Goal: Task Accomplishment & Management: Use online tool/utility

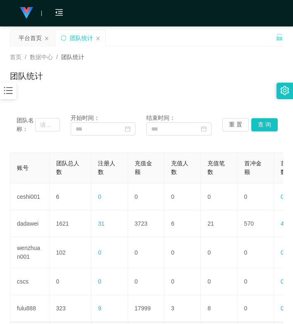
click at [263, 115] on div "团队名称： 开始时间： 结束时间： 重 置 查 询" at bounding box center [147, 125] width 260 height 22
click at [261, 124] on button "查 询" at bounding box center [264, 124] width 26 height 13
click at [159, 79] on div "团队统计" at bounding box center [146, 79] width 273 height 19
click at [259, 124] on button "查 询" at bounding box center [264, 124] width 26 height 13
click at [257, 122] on button "查 询" at bounding box center [264, 124] width 26 height 13
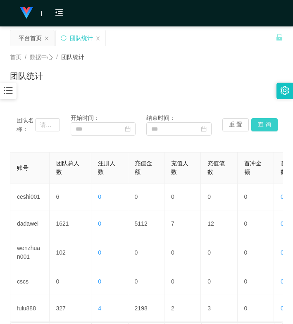
click at [257, 122] on button "查 询" at bounding box center [264, 124] width 26 height 13
click at [256, 124] on button "查 询" at bounding box center [264, 124] width 26 height 13
click at [254, 124] on button "查 询" at bounding box center [264, 124] width 26 height 13
click at [267, 116] on div "团队名称： 开始时间： 结束时间： 重 置 查 询" at bounding box center [147, 125] width 260 height 22
click at [262, 122] on button "查 询" at bounding box center [264, 124] width 26 height 13
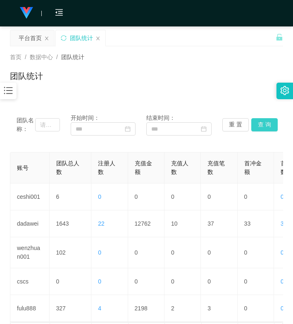
click at [262, 123] on button "查 询" at bounding box center [264, 124] width 26 height 13
click at [267, 131] on button "查 询" at bounding box center [264, 124] width 26 height 13
click at [266, 126] on button "查 询" at bounding box center [264, 124] width 26 height 13
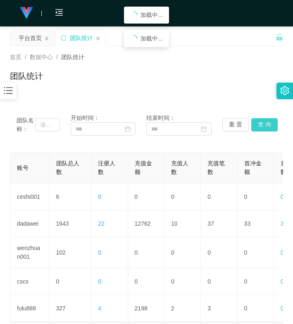
click at [264, 124] on button "查 询" at bounding box center [264, 124] width 26 height 13
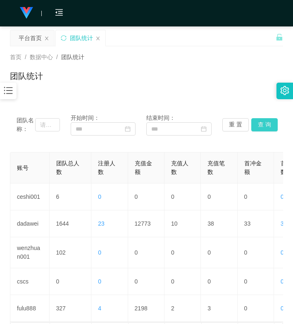
click at [264, 122] on button "查 询" at bounding box center [264, 124] width 26 height 13
click at [260, 126] on button "查 询" at bounding box center [264, 124] width 26 height 13
click at [263, 126] on button "查 询" at bounding box center [264, 124] width 26 height 13
